Goal: Task Accomplishment & Management: Complete application form

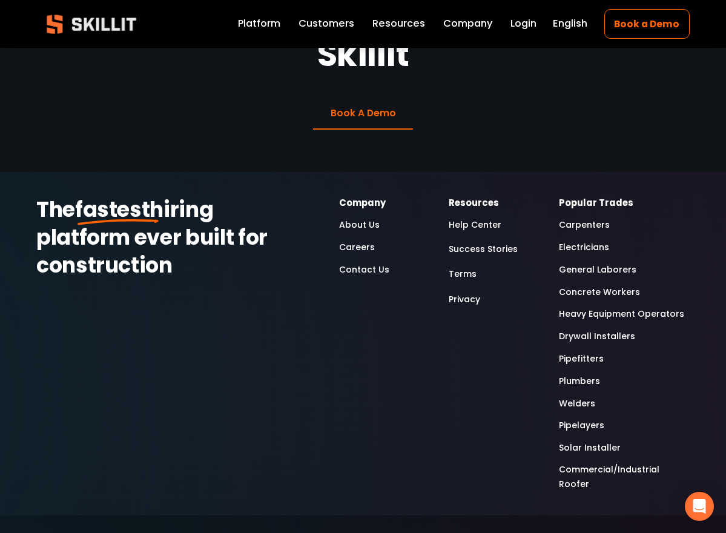
scroll to position [3088, 0]
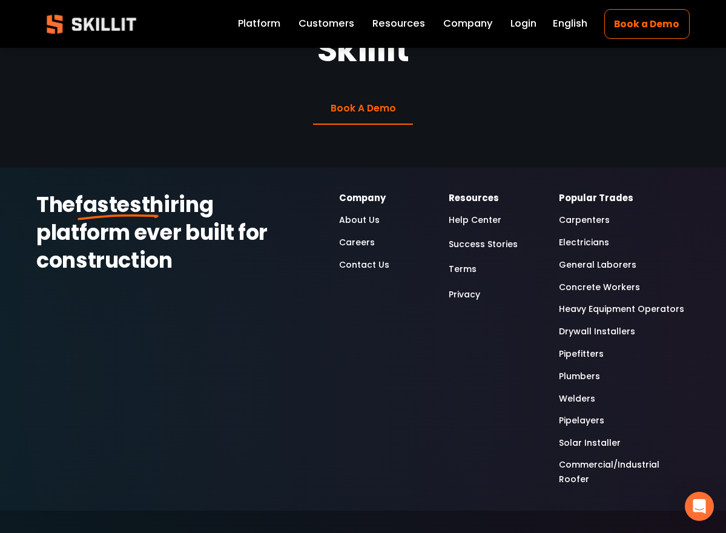
click at [357, 236] on link "Careers" at bounding box center [357, 243] width 36 height 15
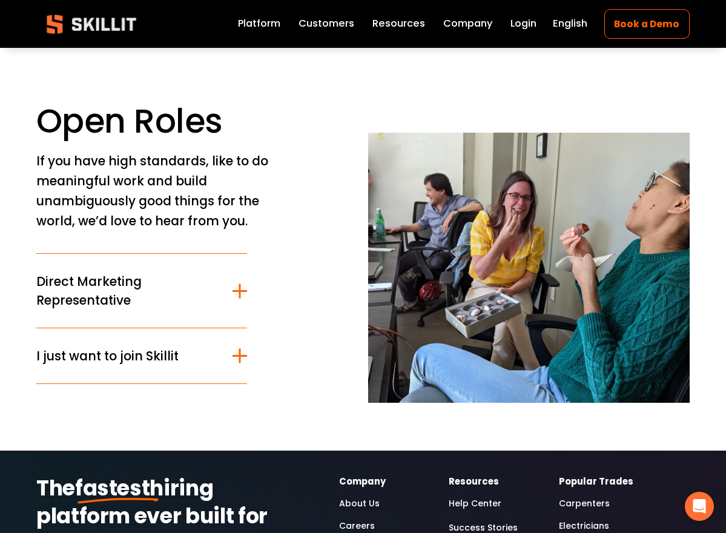
click at [244, 363] on div at bounding box center [239, 356] width 15 height 15
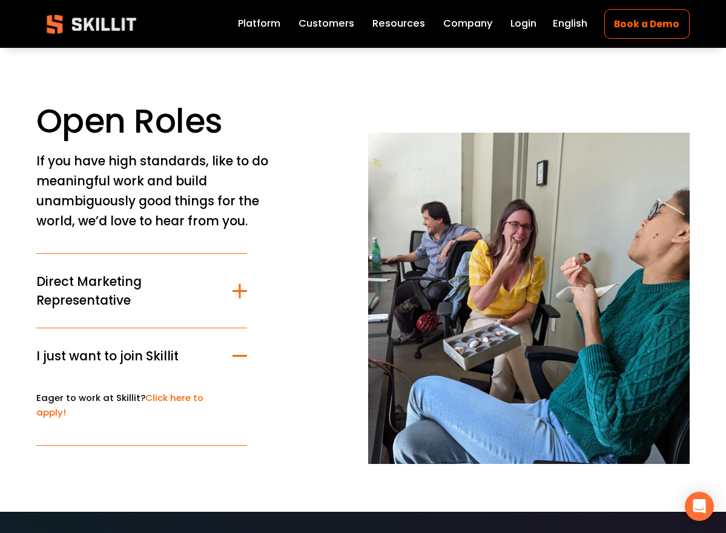
click at [236, 297] on div at bounding box center [239, 290] width 15 height 15
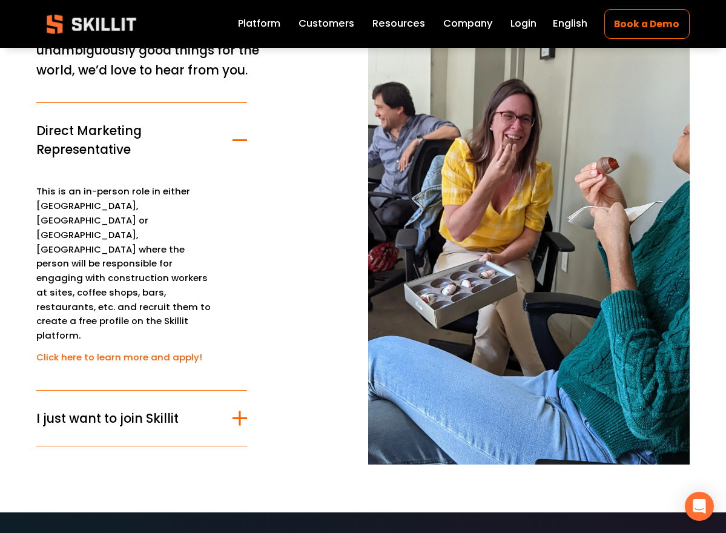
scroll to position [182, 0]
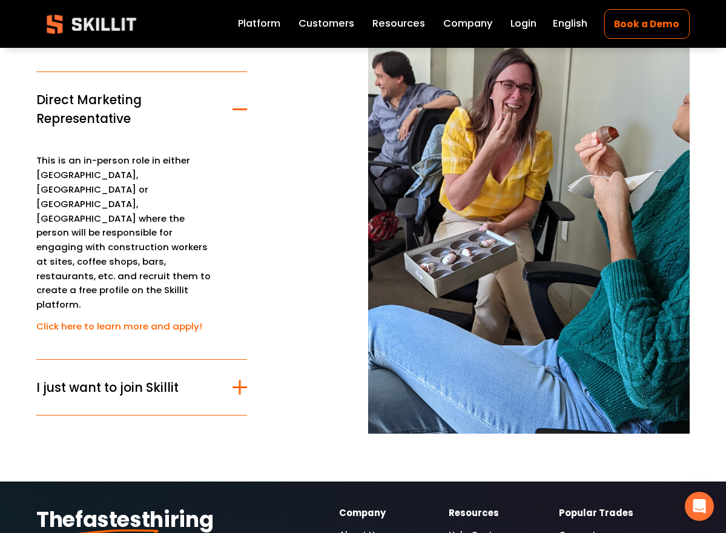
click at [237, 380] on div at bounding box center [239, 387] width 15 height 15
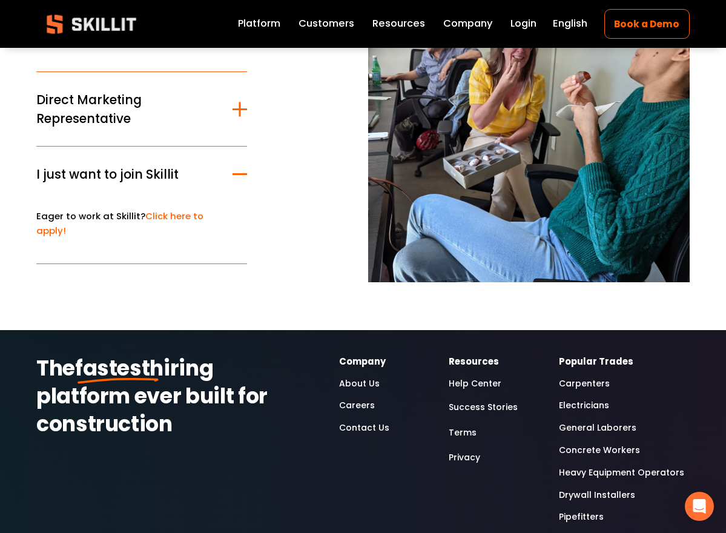
click at [164, 212] on link "Click here to apply!" at bounding box center [119, 222] width 167 height 27
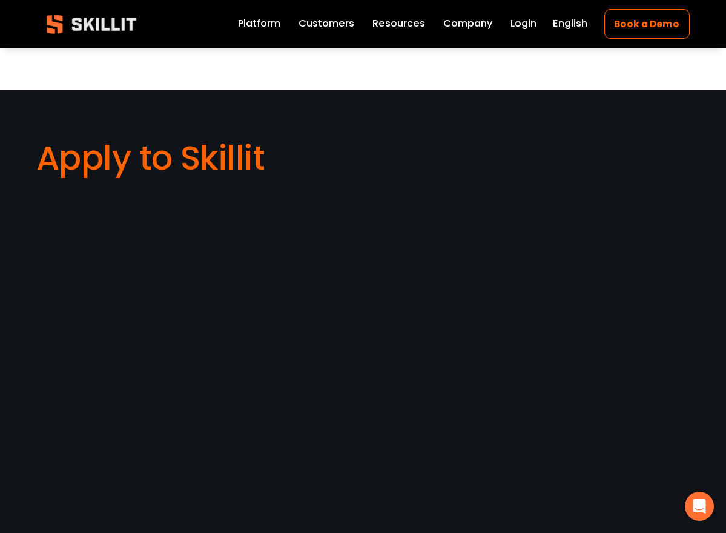
scroll to position [787, 0]
